Goal: Complete application form

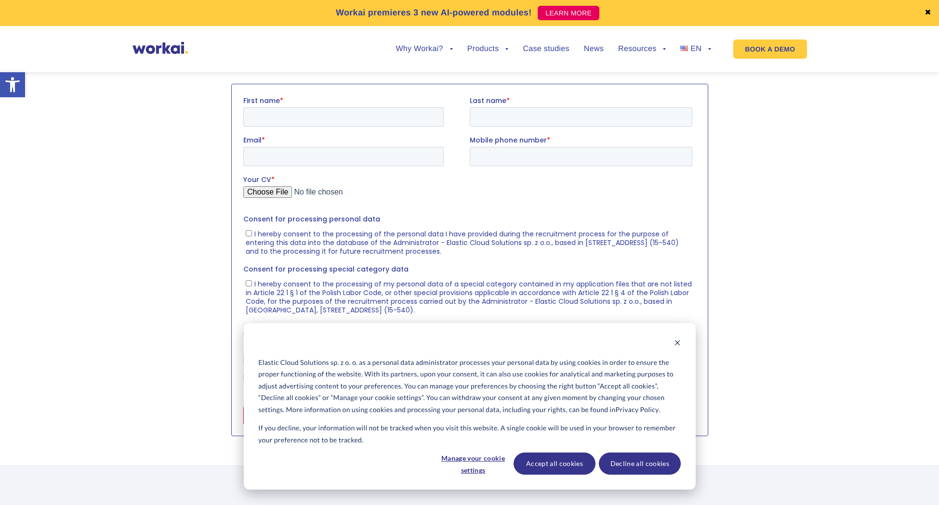
click at [293, 128] on fieldset "First name * Last name *" at bounding box center [469, 115] width 453 height 40
type input "[PERSON_NAME]"
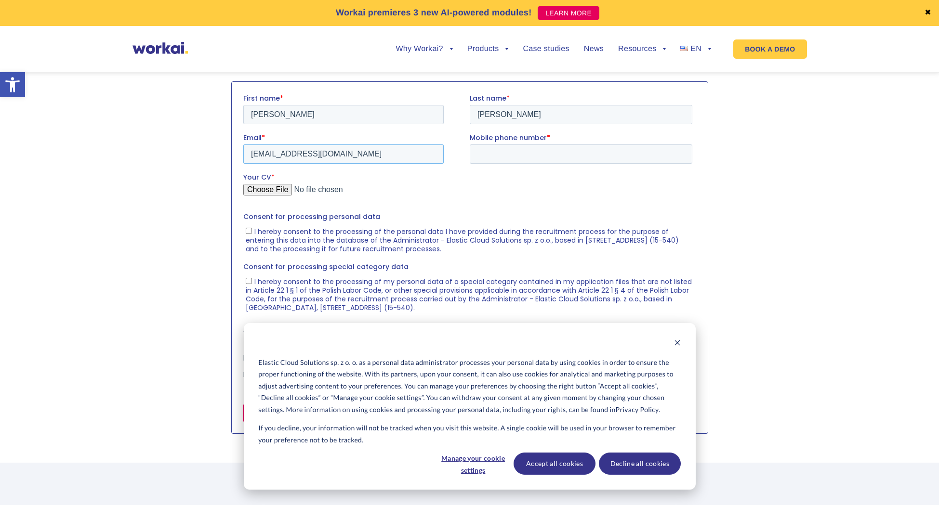
type input "[EMAIL_ADDRESS][DOMAIN_NAME]"
type input "511277924"
drag, startPoint x: 564, startPoint y: 462, endPoint x: 831, endPoint y: 15, distance: 519.9
click at [564, 462] on button "Accept all cookies" at bounding box center [555, 464] width 82 height 22
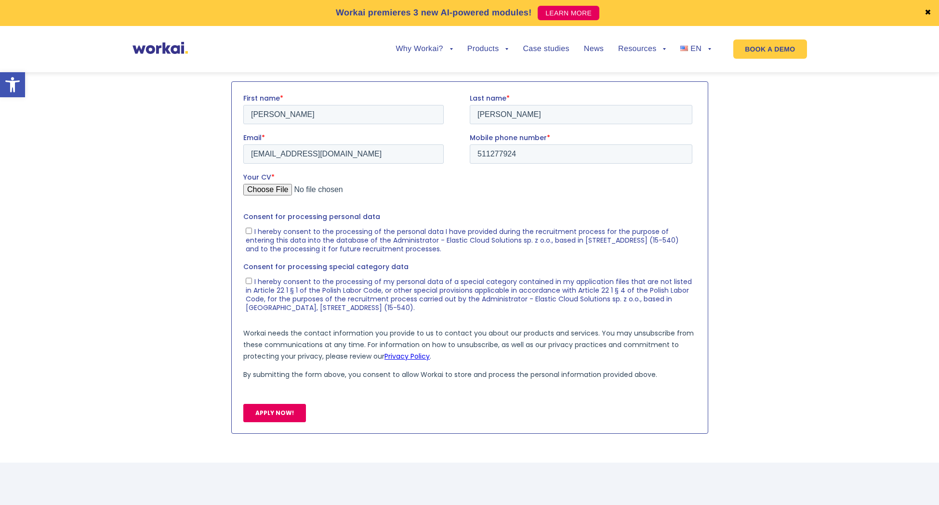
click at [284, 184] on div "Your CV *" at bounding box center [469, 187] width 453 height 31
click at [284, 186] on input "Your CV *" at bounding box center [467, 193] width 449 height 19
type input "C:\fakepath\CV - [PERSON_NAME].pdf"
click at [198, 236] on section at bounding box center [469, 258] width 939 height 362
click at [286, 237] on span "I hereby consent to the processing of the personal data I have provided during …" at bounding box center [461, 239] width 433 height 27
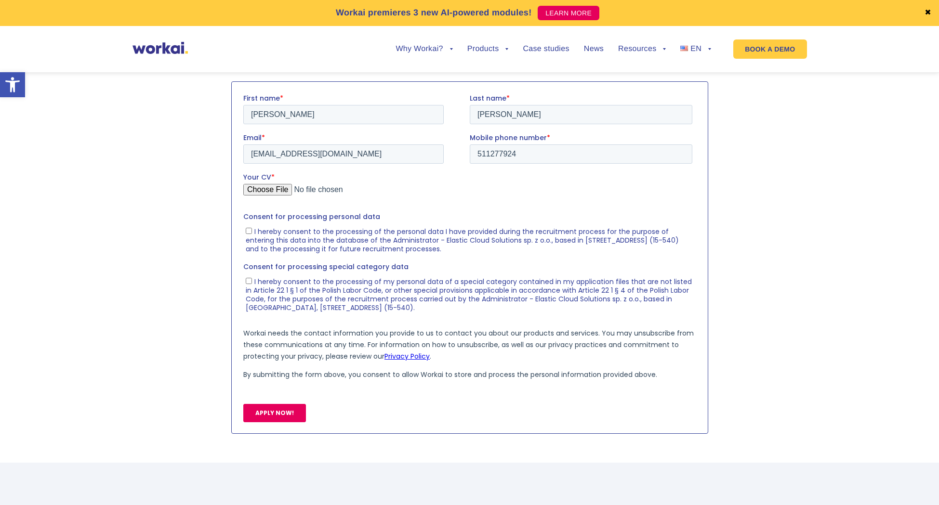
click at [251, 234] on input "I hereby consent to the processing of the personal data I have provided during …" at bounding box center [248, 230] width 6 height 6
click at [291, 234] on span "I hereby consent to the processing of the personal data I have provided during …" at bounding box center [461, 239] width 433 height 27
click at [251, 234] on input "I hereby consent to the processing of the personal data I have provided during …" at bounding box center [248, 230] width 6 height 6
checkbox input "false"
drag, startPoint x: 288, startPoint y: 410, endPoint x: 291, endPoint y: 402, distance: 8.4
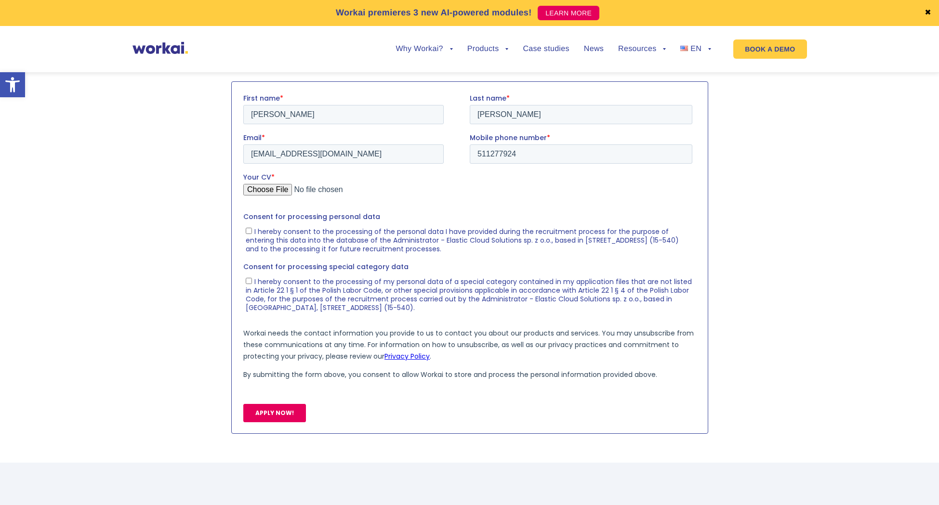
click at [288, 410] on input "APPLY NOW!" at bounding box center [274, 413] width 63 height 18
